Goal: Find specific page/section: Find specific page/section

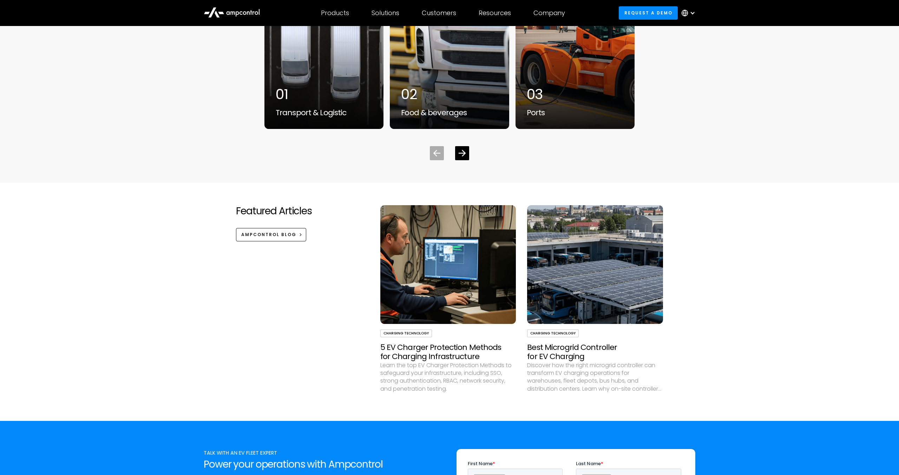
scroll to position [2565, 0]
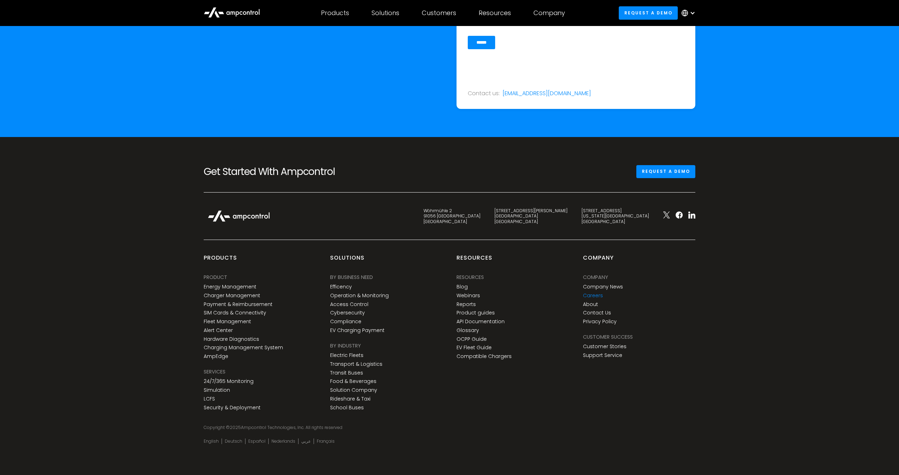
click at [592, 294] on link "Careers" at bounding box center [593, 296] width 20 height 6
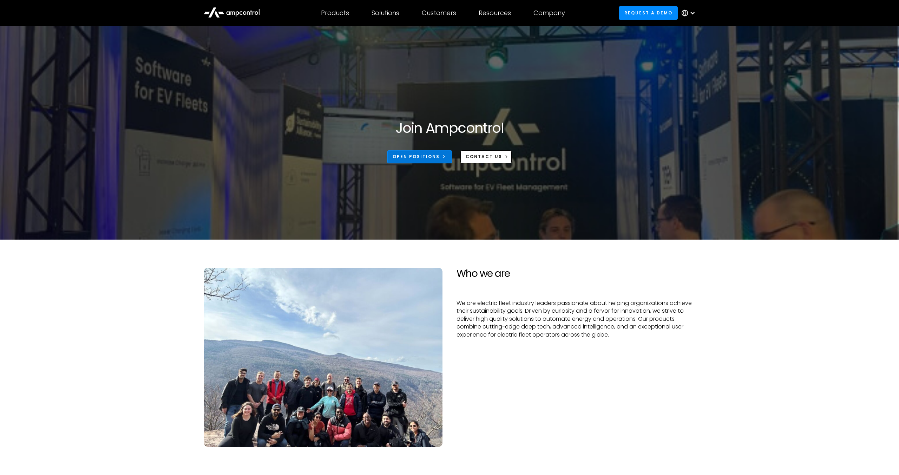
click at [424, 159] on div "Open Positions" at bounding box center [416, 156] width 47 height 6
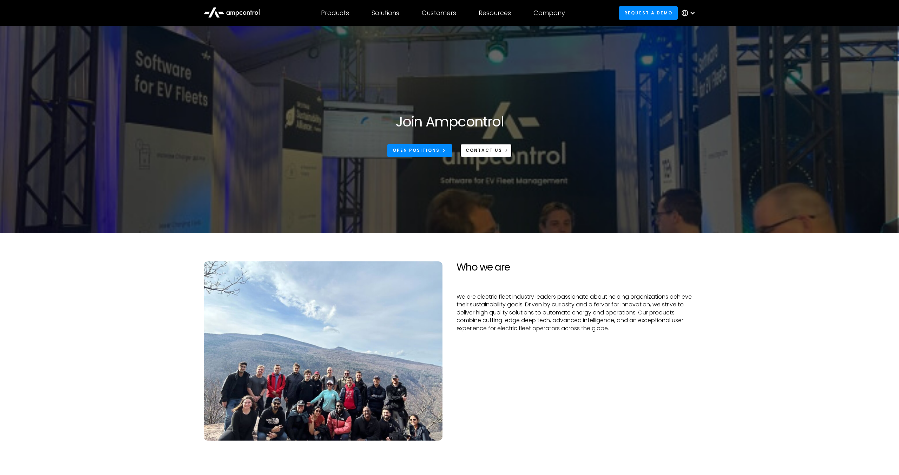
scroll to position [7, 0]
click at [419, 150] on div "Open Positions" at bounding box center [416, 150] width 47 height 6
